Goal: Information Seeking & Learning: Understand process/instructions

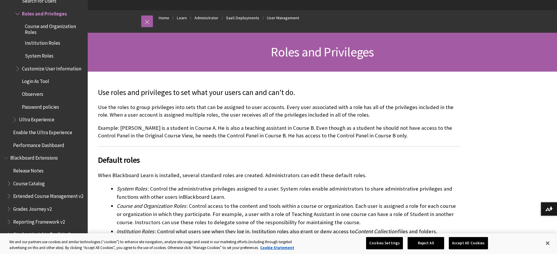
click at [212, 136] on p "Example: [PERSON_NAME] is a student in Course A. He is also a teaching assistan…" at bounding box center [279, 131] width 363 height 15
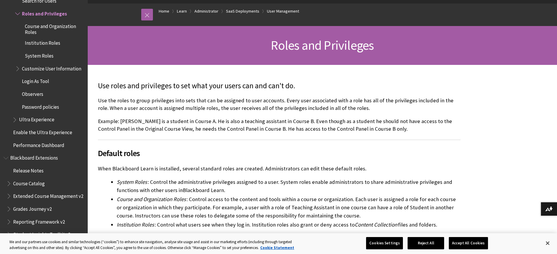
scroll to position [122, 0]
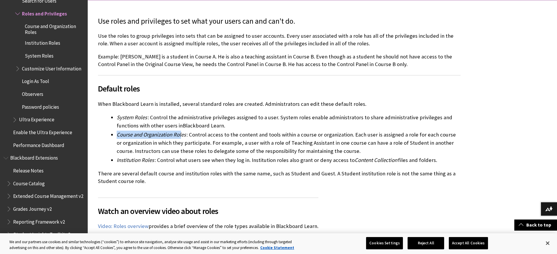
drag, startPoint x: 119, startPoint y: 135, endPoint x: 183, endPoint y: 133, distance: 63.2
click at [183, 133] on span "Course and Organization Roles" at bounding box center [151, 134] width 69 height 7
drag, startPoint x: 118, startPoint y: 160, endPoint x: 149, endPoint y: 158, distance: 31.7
click at [149, 158] on span "Institution Roles" at bounding box center [135, 160] width 37 height 7
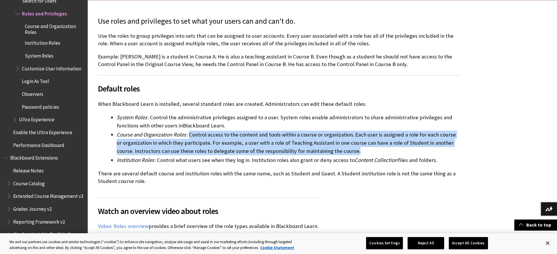
drag, startPoint x: 206, startPoint y: 134, endPoint x: 352, endPoint y: 156, distance: 148.4
click at [352, 156] on ul "System Roles : Control the administrative privileges assigned to a user. System…" at bounding box center [279, 138] width 363 height 51
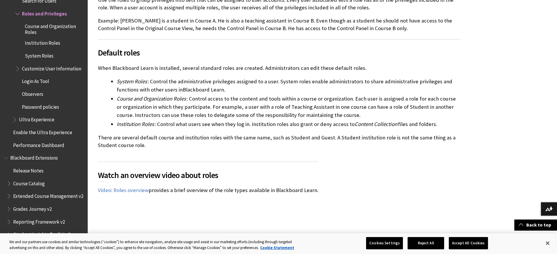
click at [261, 140] on p "There are several default course and institution roles with the same name, such…" at bounding box center [279, 141] width 363 height 15
drag, startPoint x: 271, startPoint y: 138, endPoint x: 304, endPoint y: 140, distance: 33.4
click at [304, 140] on p "There are several default course and institution roles with the same name, such…" at bounding box center [279, 141] width 363 height 15
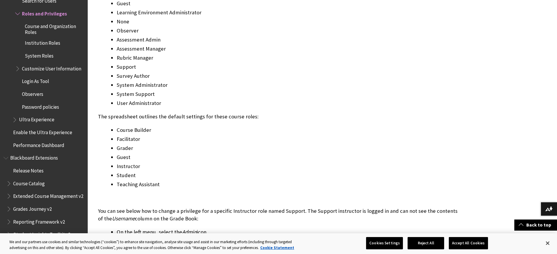
scroll to position [631, 0]
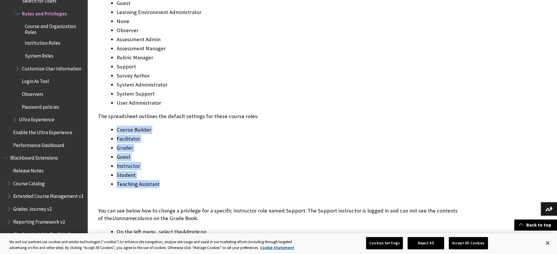
drag, startPoint x: 117, startPoint y: 120, endPoint x: 159, endPoint y: 174, distance: 68.6
click at [159, 174] on ul "Course Builder Facilitator Grader Guest Instructor Student Teaching Assistant" at bounding box center [279, 157] width 363 height 63
click at [161, 180] on li "Teaching Assistant" at bounding box center [289, 184] width 344 height 8
drag, startPoint x: 160, startPoint y: 175, endPoint x: 97, endPoint y: 100, distance: 98.6
click at [97, 100] on div "Use roles and privileges to set what your users can and can't do. Use the roles…" at bounding box center [279, 200] width 374 height 1417
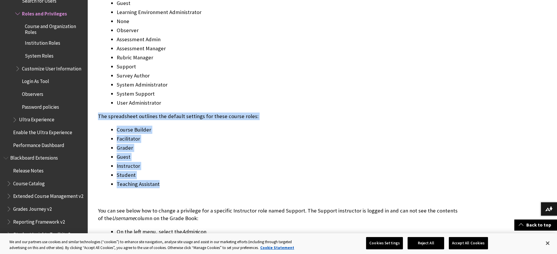
click at [142, 126] on li "Course Builder" at bounding box center [289, 130] width 344 height 8
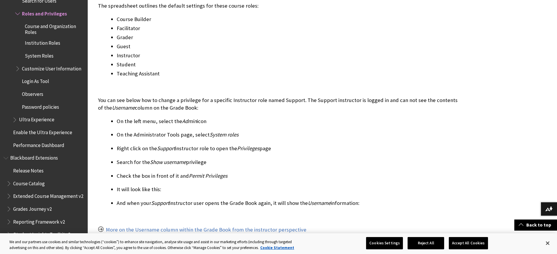
scroll to position [768, 0]
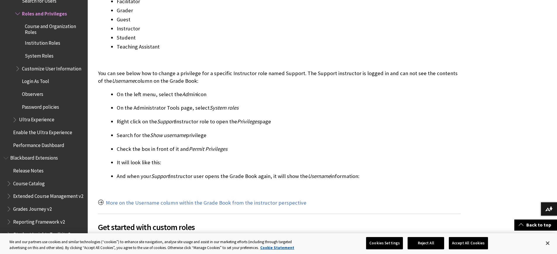
drag, startPoint x: 144, startPoint y: 89, endPoint x: 378, endPoint y: 168, distance: 246.2
click at [378, 168] on div "Privileges Blackboard Learn includes numerous privileges that can be applied to…" at bounding box center [279, 155] width 363 height 993
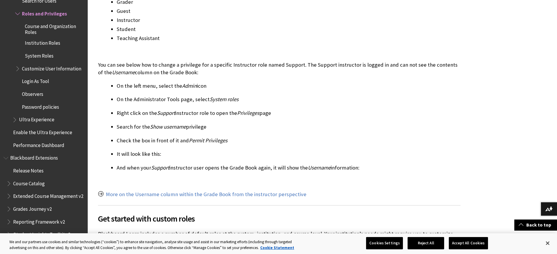
scroll to position [800, 0]
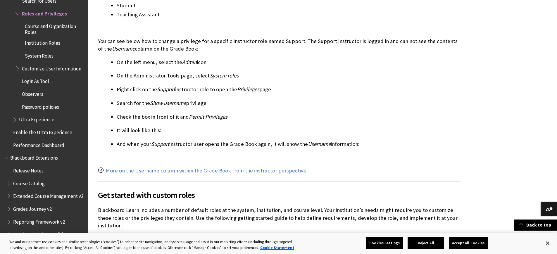
drag, startPoint x: 131, startPoint y: 69, endPoint x: 130, endPoint y: 66, distance: 3.0
click at [131, 72] on li "On the Administrator Tools page, select System roles" at bounding box center [289, 76] width 344 height 8
drag, startPoint x: 117, startPoint y: 51, endPoint x: 364, endPoint y: 134, distance: 260.8
click at [364, 134] on div "Privileges Blackboard Learn includes numerous privileges that can be applied to…" at bounding box center [279, 122] width 363 height 993
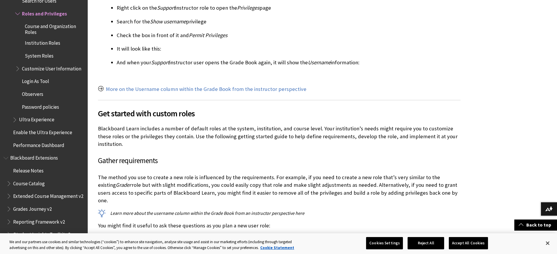
scroll to position [1063, 0]
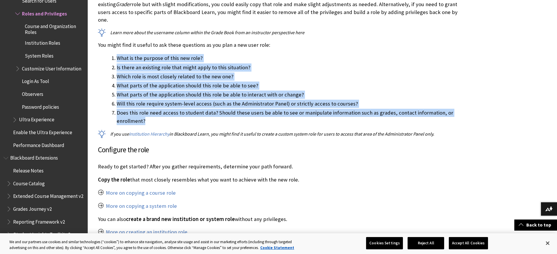
drag, startPoint x: 117, startPoint y: 32, endPoint x: 181, endPoint y: 97, distance: 91.2
click at [181, 97] on ol "What is the purpose of this new role? Is there an existing role that might appl…" at bounding box center [279, 89] width 363 height 71
click at [179, 109] on li "Does this role need access to student data? Should these users be able to see o…" at bounding box center [289, 117] width 344 height 16
drag, startPoint x: 147, startPoint y: 98, endPoint x: 113, endPoint y: 34, distance: 72.4
click at [113, 54] on ol "What is the purpose of this new role? Is there an existing role that might appl…" at bounding box center [279, 89] width 363 height 71
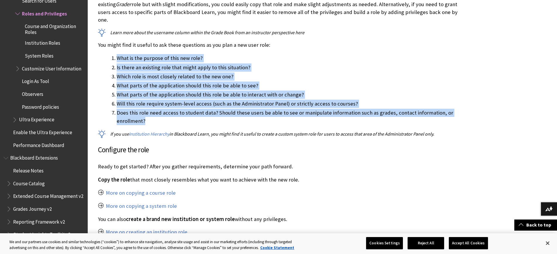
drag, startPoint x: 99, startPoint y: 126, endPoint x: 298, endPoint y: 157, distance: 202.1
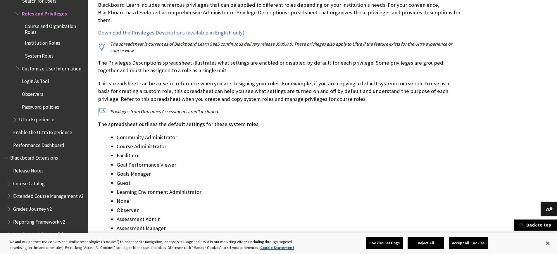
scroll to position [0, 0]
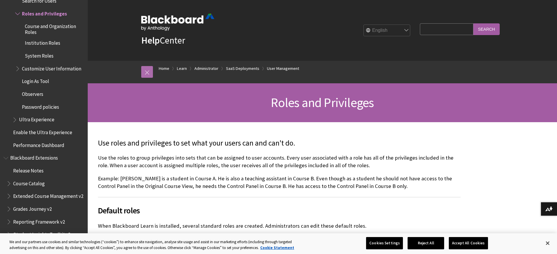
click at [144, 74] on link at bounding box center [147, 72] width 12 height 12
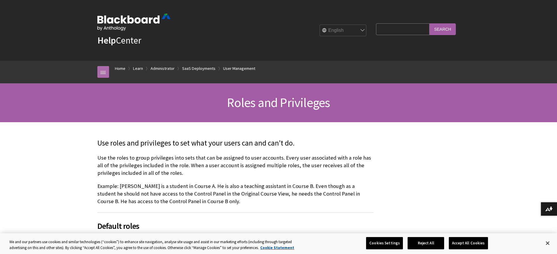
click at [107, 73] on link at bounding box center [103, 72] width 12 height 12
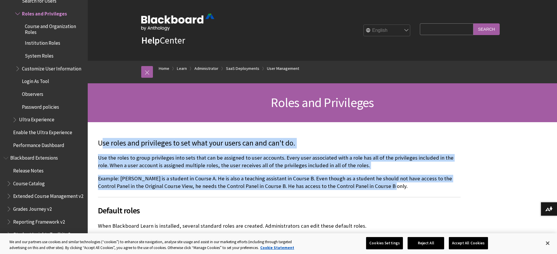
drag, startPoint x: 101, startPoint y: 142, endPoint x: 385, endPoint y: 187, distance: 287.4
click at [385, 187] on div "Use roles and privileges to set what your users can and can't do. Use the roles…" at bounding box center [279, 222] width 363 height 169
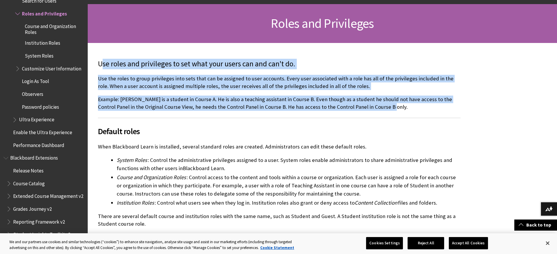
scroll to position [104, 0]
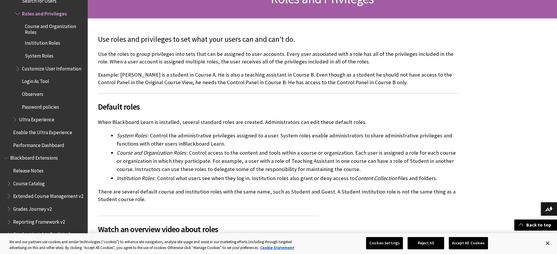
click at [159, 141] on li "System Roles : Control the administrative privileges assigned to a user. System…" at bounding box center [289, 140] width 344 height 16
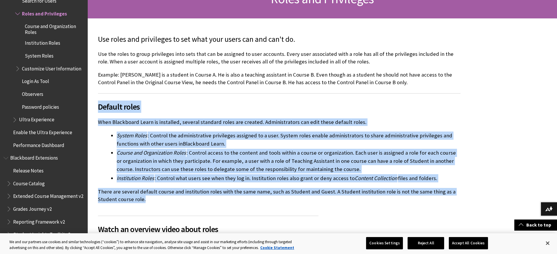
drag, startPoint x: 100, startPoint y: 107, endPoint x: 177, endPoint y: 209, distance: 127.2
click at [235, 142] on li "System Roles : Control the administrative privileges assigned to a user. System…" at bounding box center [289, 140] width 344 height 16
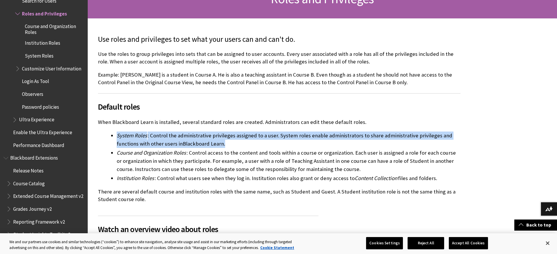
drag, startPoint x: 225, startPoint y: 145, endPoint x: 117, endPoint y: 135, distance: 108.4
click at [117, 135] on li "System Roles : Control the administrative privileges assigned to a user. System…" at bounding box center [289, 140] width 344 height 16
click at [120, 139] on li "System Roles : Control the administrative privileges assigned to a user. System…" at bounding box center [289, 140] width 344 height 16
drag, startPoint x: 118, startPoint y: 136, endPoint x: 221, endPoint y: 144, distance: 102.7
click at [221, 144] on li "System Roles : Control the administrative privileges assigned to a user. System…" at bounding box center [289, 140] width 344 height 16
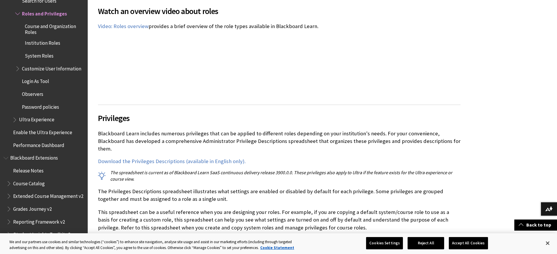
scroll to position [353, 0]
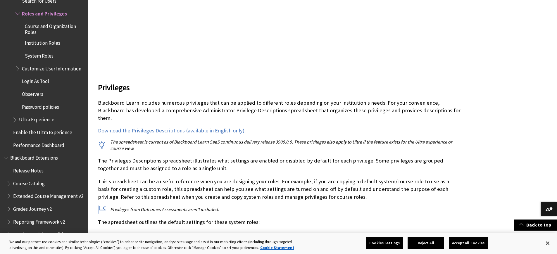
drag, startPoint x: 100, startPoint y: 85, endPoint x: 392, endPoint y: 113, distance: 293.0
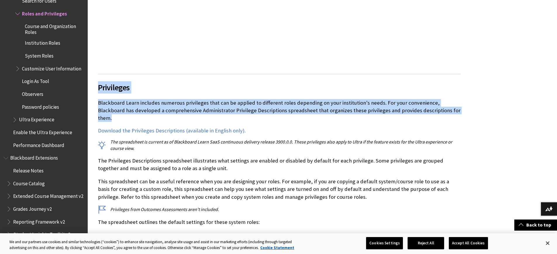
drag, startPoint x: 436, startPoint y: 108, endPoint x: 90, endPoint y: 82, distance: 346.8
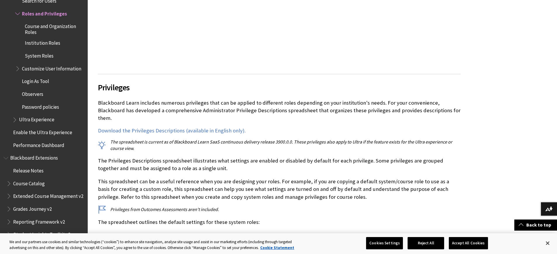
drag, startPoint x: 111, startPoint y: 134, endPoint x: 135, endPoint y: 139, distance: 24.3
click at [135, 139] on p "The spreadsheet is current as of Blackboard Learn SaaS continuous delivery rele…" at bounding box center [279, 145] width 363 height 13
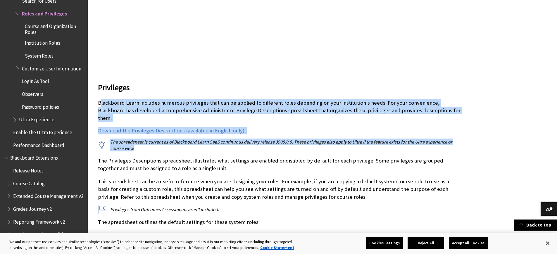
drag, startPoint x: 134, startPoint y: 140, endPoint x: 100, endPoint y: 101, distance: 52.2
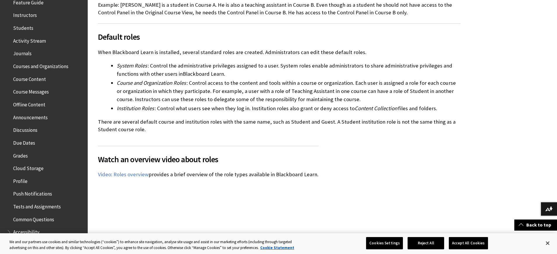
scroll to position [124, 0]
drag, startPoint x: 205, startPoint y: 68, endPoint x: 309, endPoint y: 68, distance: 103.8
click at [309, 68] on li "System Roles : Control the administrative privileges assigned to a user. System…" at bounding box center [289, 70] width 344 height 16
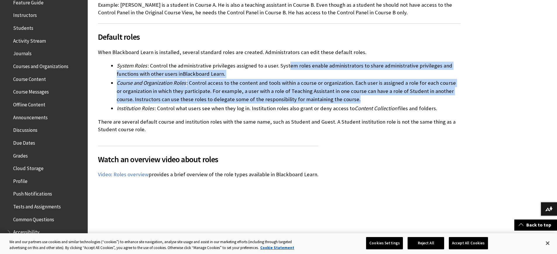
drag, startPoint x: 287, startPoint y: 64, endPoint x: 366, endPoint y: 104, distance: 88.7
click at [367, 104] on ul "System Roles : Control the administrative privileges assigned to a user. System…" at bounding box center [279, 87] width 363 height 51
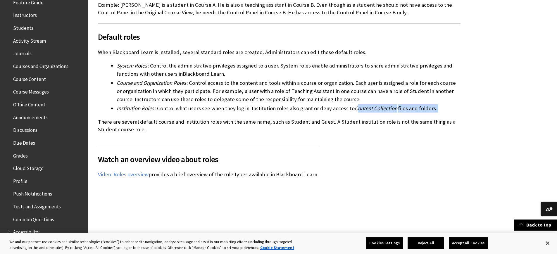
drag, startPoint x: 354, startPoint y: 109, endPoint x: 439, endPoint y: 114, distance: 85.6
click at [439, 114] on div "Use roles and privileges to set what your users can and can't do. Use the roles…" at bounding box center [279, 48] width 363 height 169
drag, startPoint x: 279, startPoint y: 120, endPoint x: 194, endPoint y: 124, distance: 84.9
click at [276, 120] on p "There are several default course and institution roles with the same name, such…" at bounding box center [279, 125] width 363 height 15
